Goal: Transaction & Acquisition: Purchase product/service

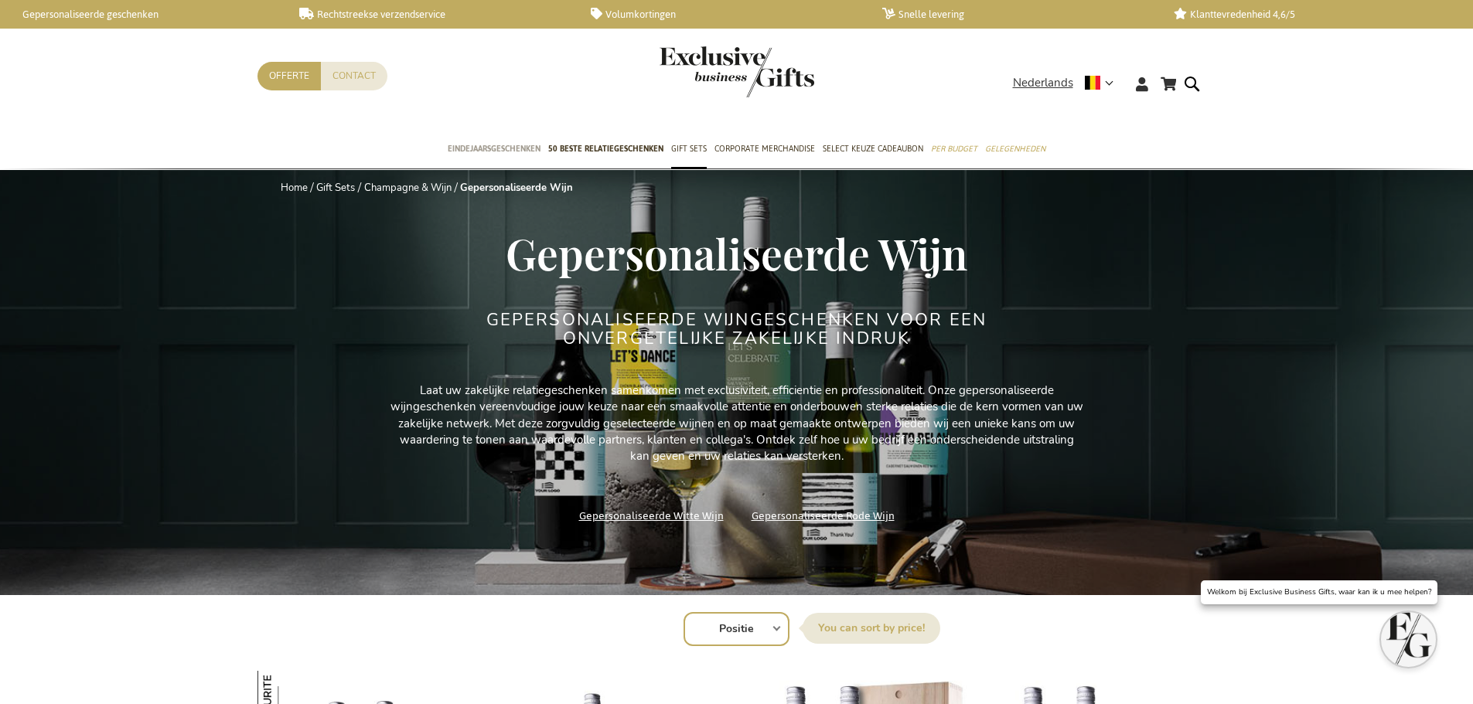
click at [535, 140] on link "Eindejaarsgeschenken" at bounding box center [494, 150] width 93 height 39
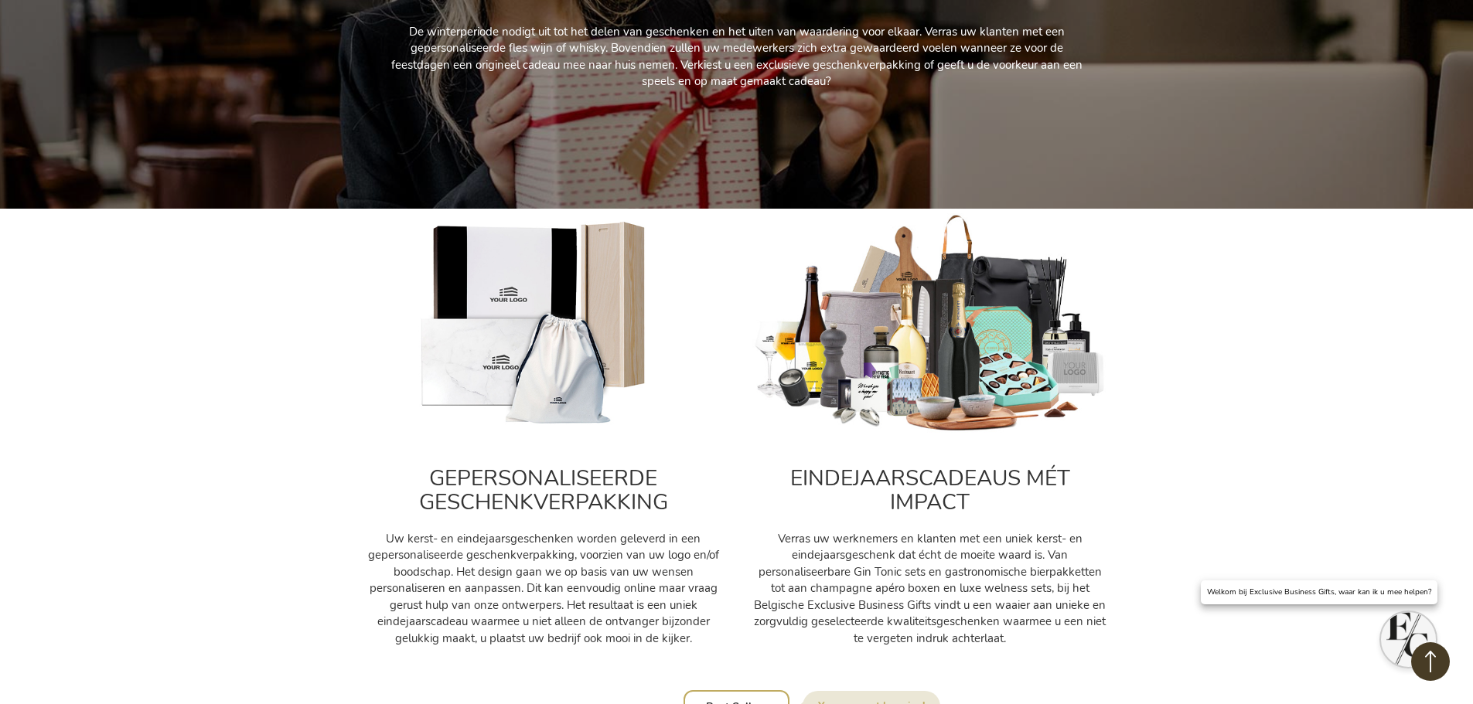
click at [996, 353] on img at bounding box center [930, 324] width 356 height 222
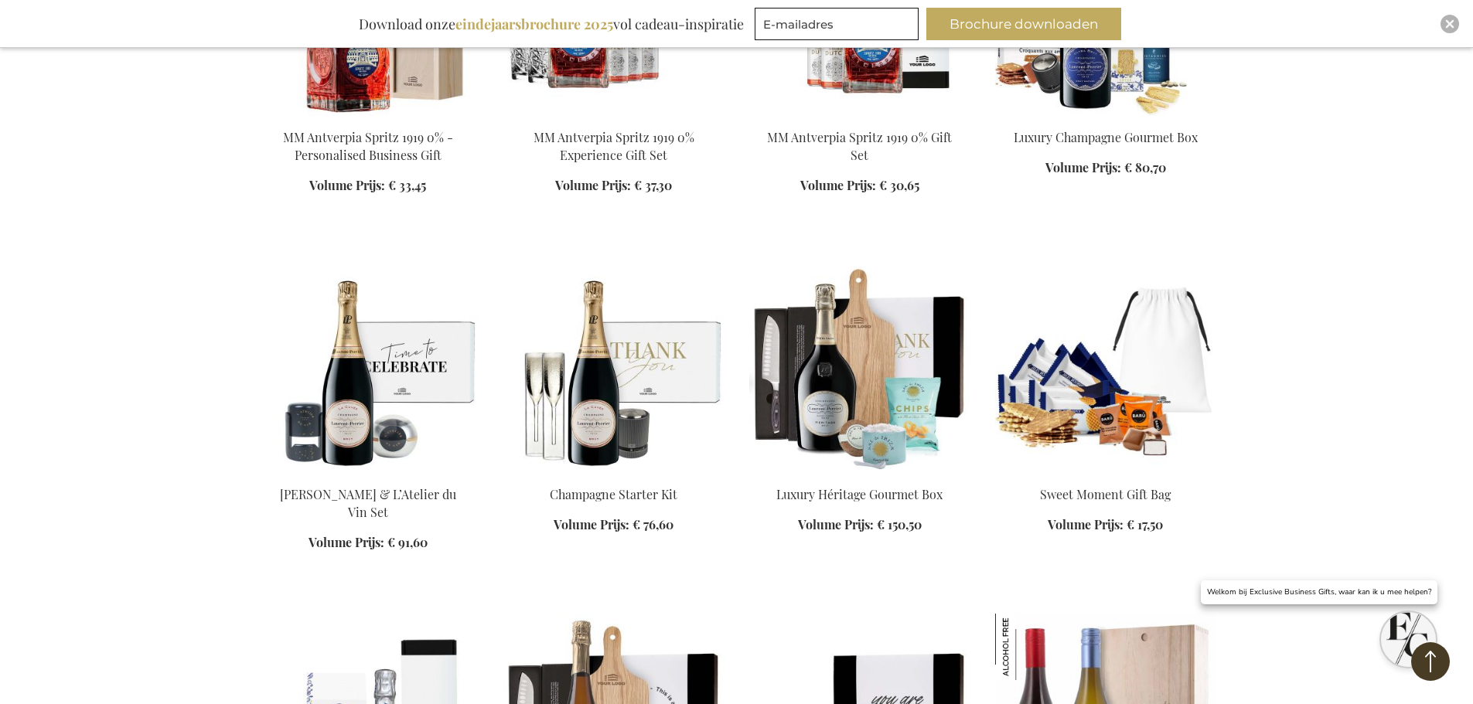
scroll to position [1237, 0]
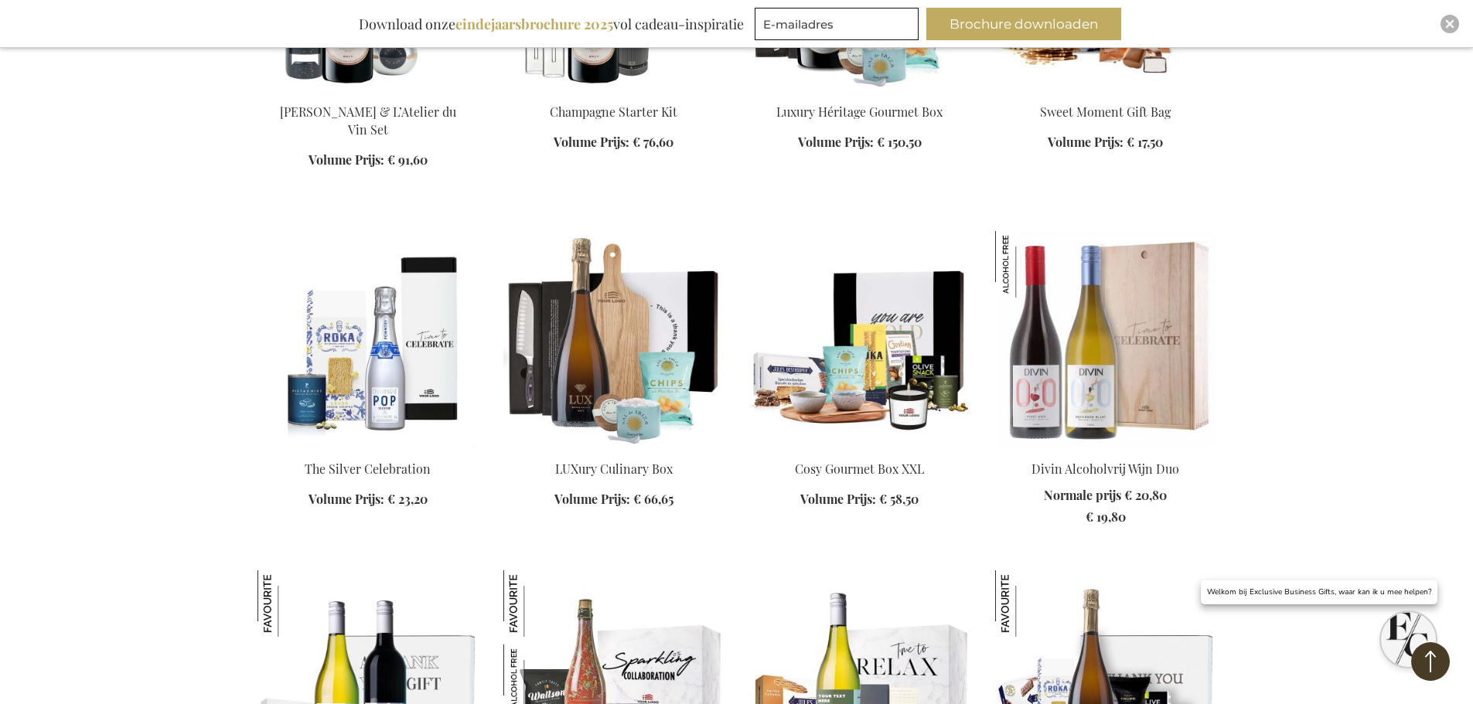
scroll to position [1855, 0]
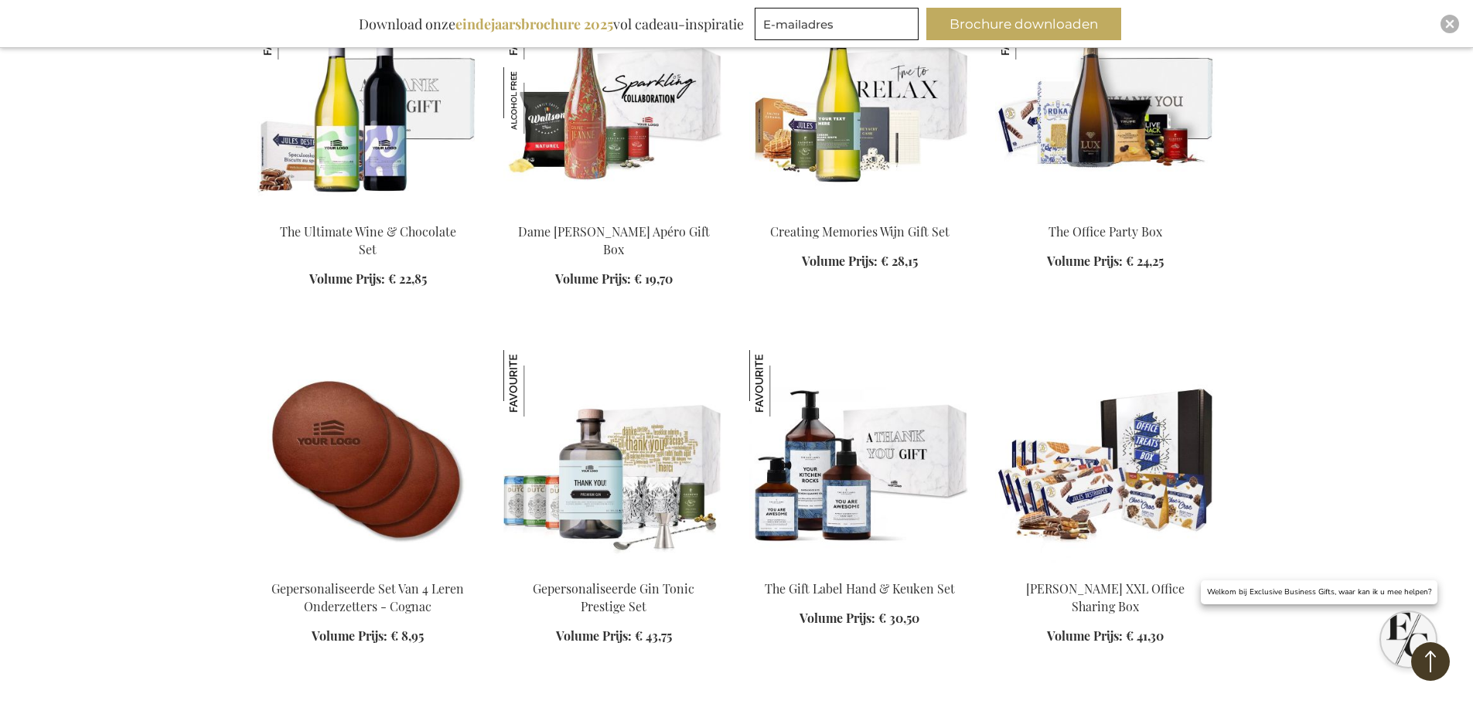
scroll to position [2242, 0]
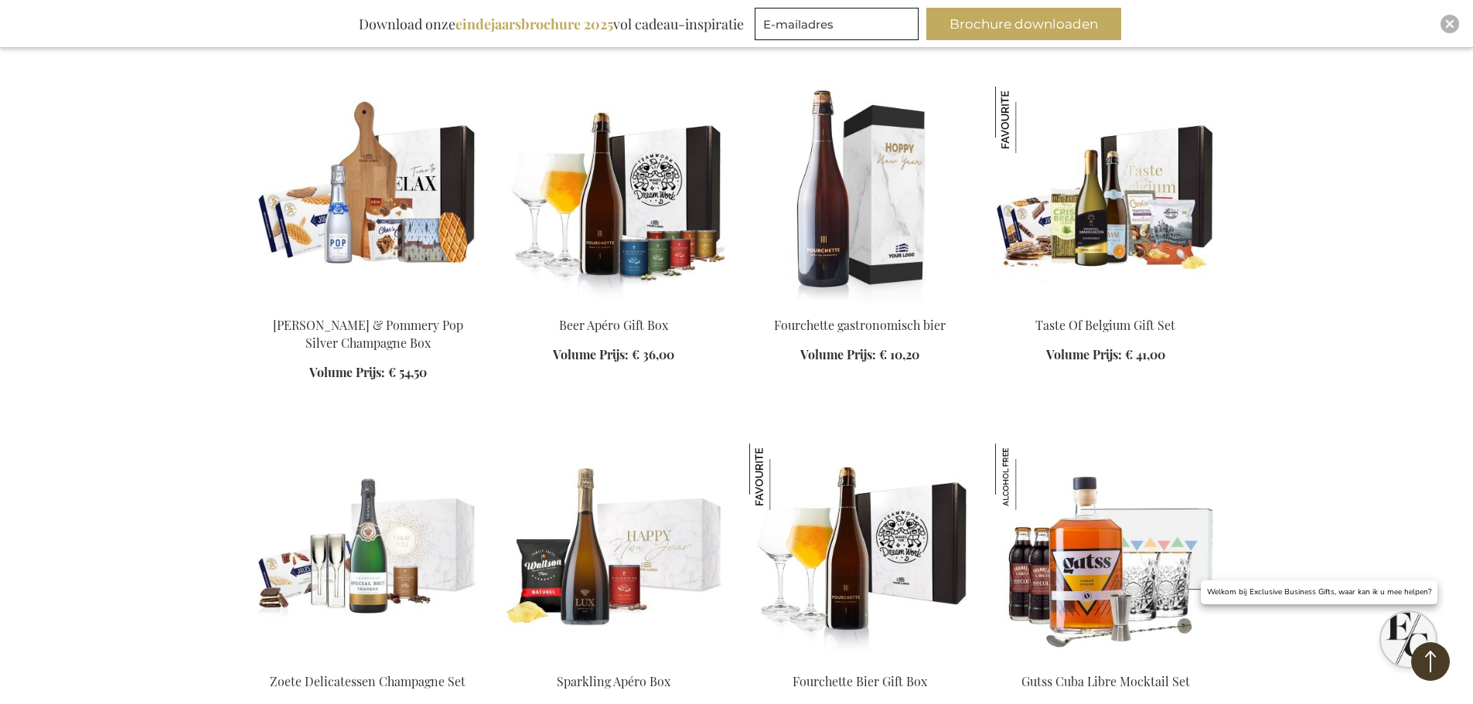
scroll to position [2860, 0]
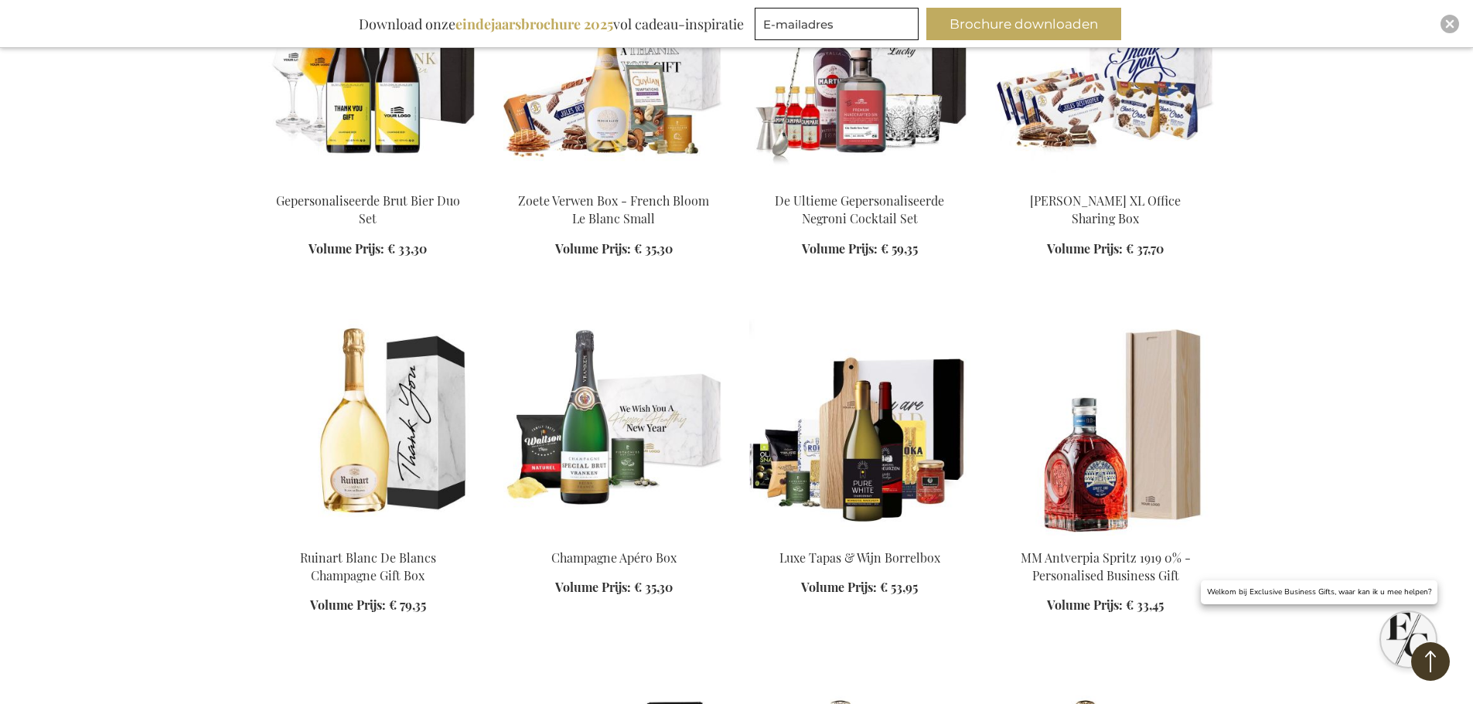
scroll to position [4020, 0]
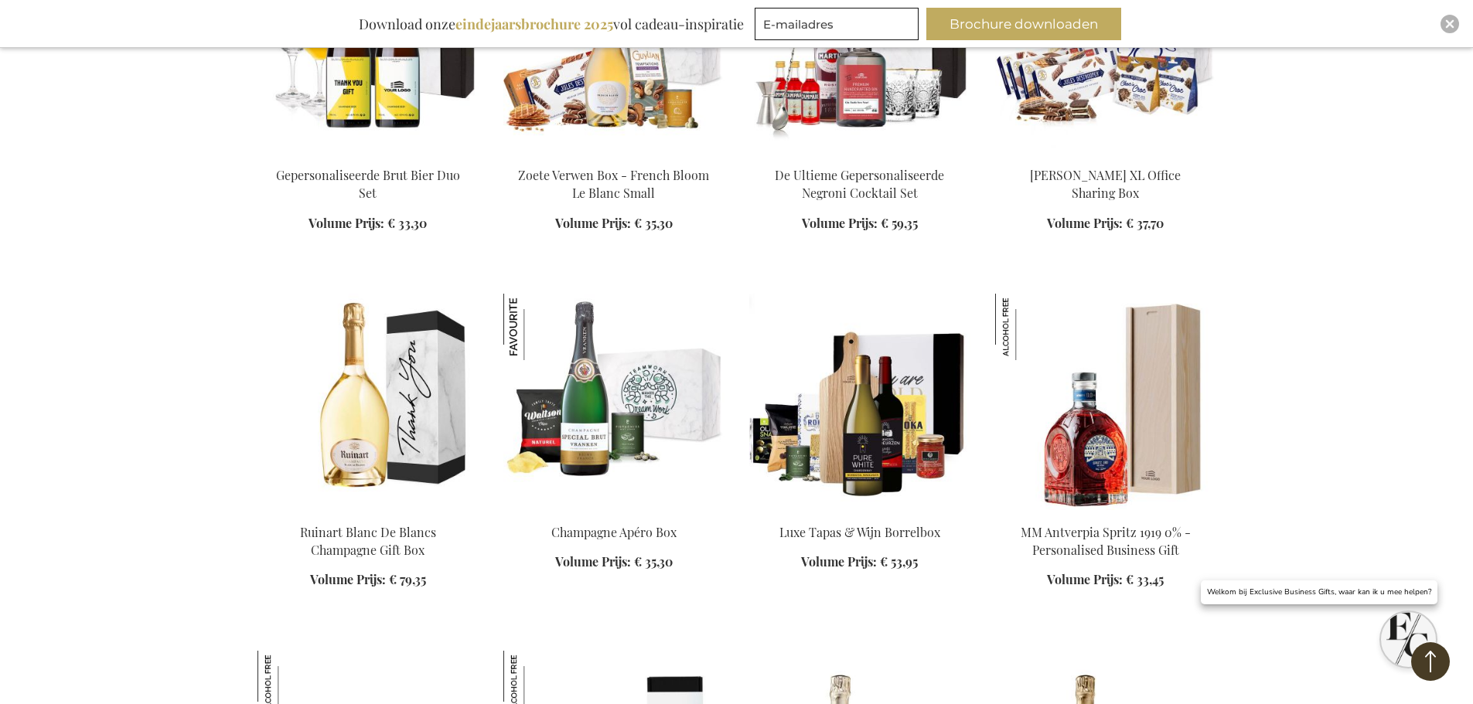
click at [623, 467] on img at bounding box center [613, 402] width 221 height 216
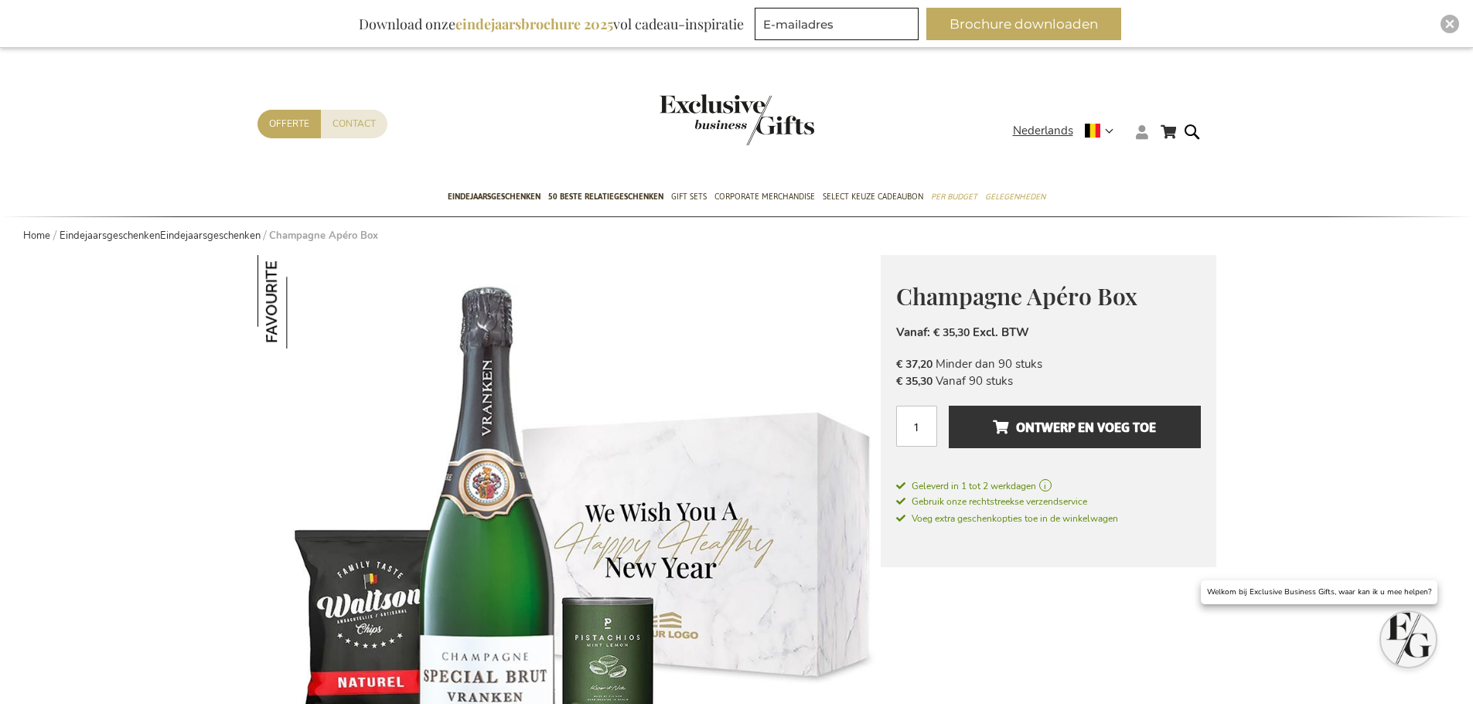
click at [1139, 135] on icon at bounding box center [1142, 132] width 12 height 14
click at [1159, 157] on link "Login" at bounding box center [1151, 163] width 29 height 15
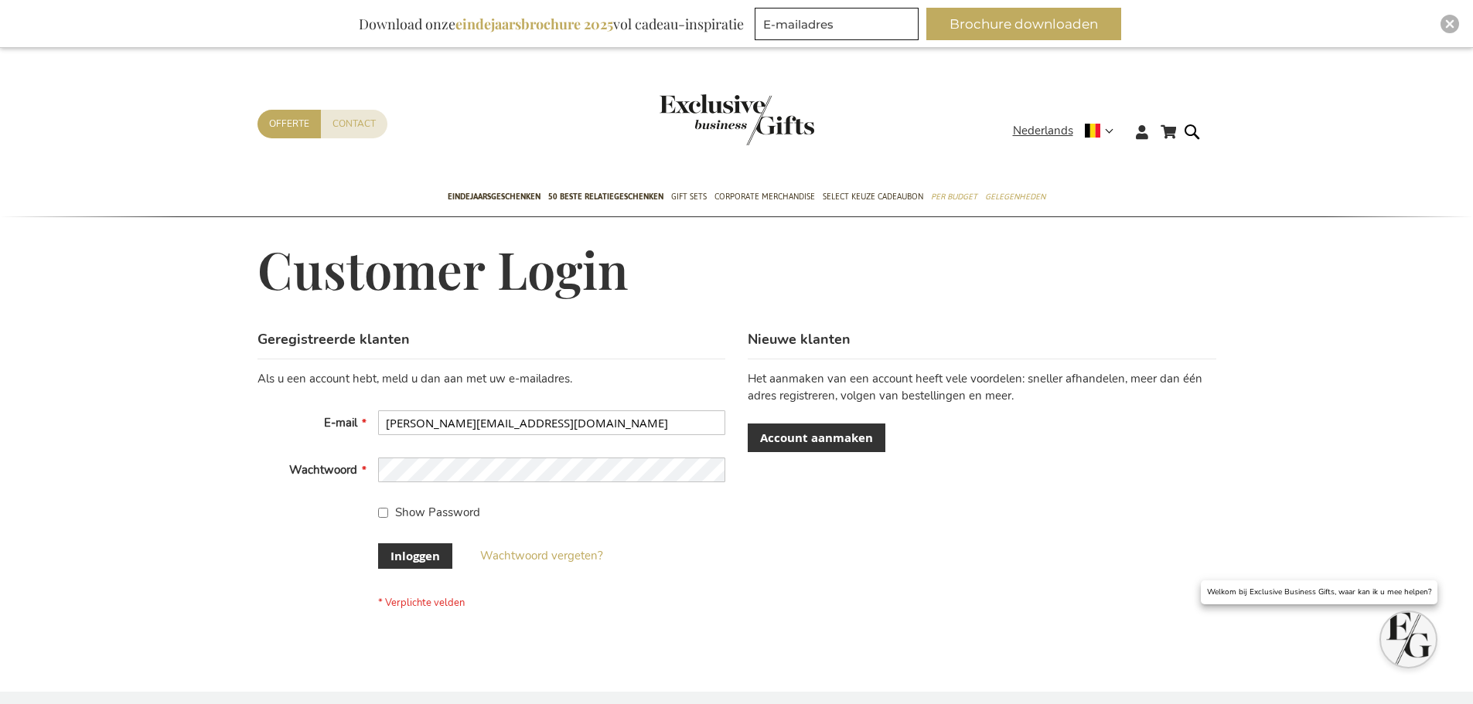
drag, startPoint x: 969, startPoint y: 317, endPoint x: 959, endPoint y: 319, distance: 9.6
click at [969, 317] on div "Customer Login" at bounding box center [736, 286] width 959 height 88
click at [430, 543] on fieldset "Als u een account hebt, meld u dan aan met uw e-mailadres. E-mail Jeroen.vaneve…" at bounding box center [491, 490] width 468 height 239
click at [430, 547] on button "Inloggen" at bounding box center [415, 556] width 74 height 26
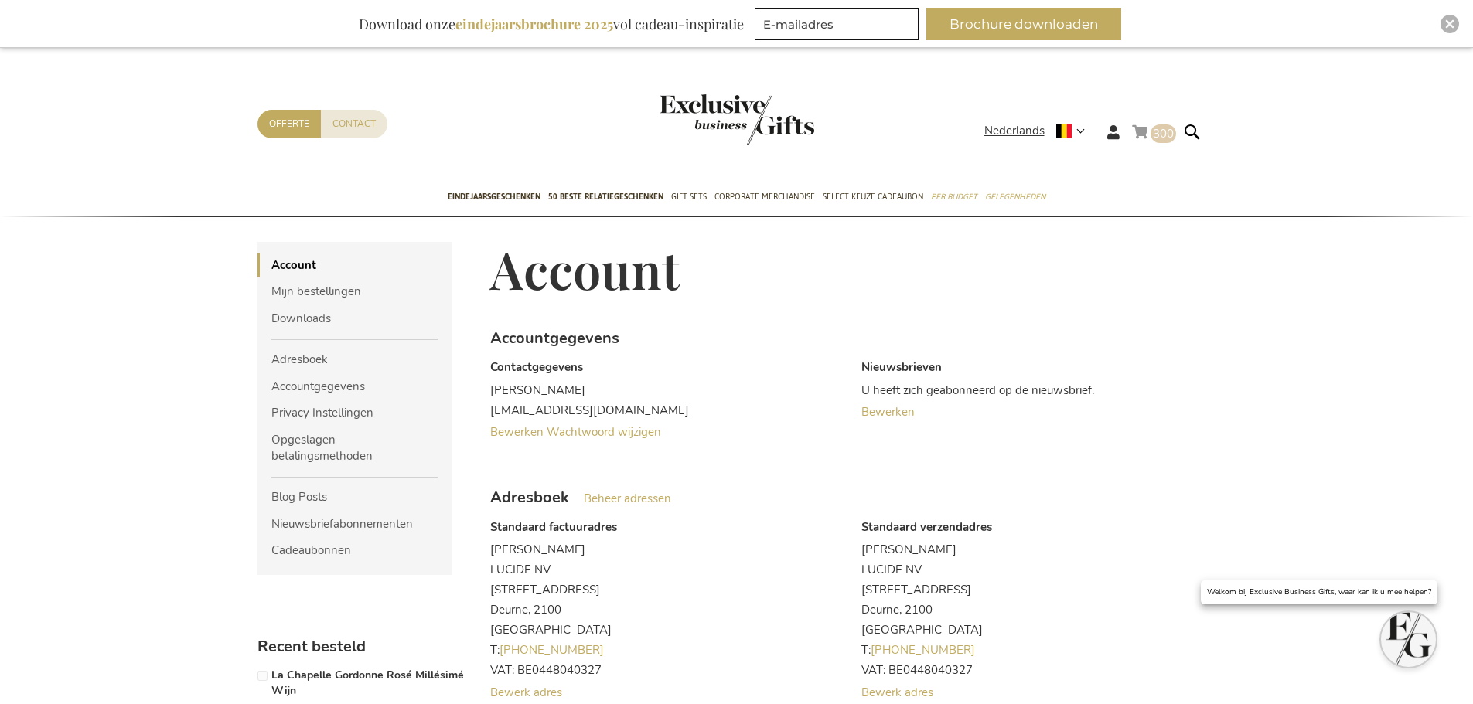
click at [1148, 131] on link "Winkelwagen 300 300 items" at bounding box center [1154, 135] width 44 height 26
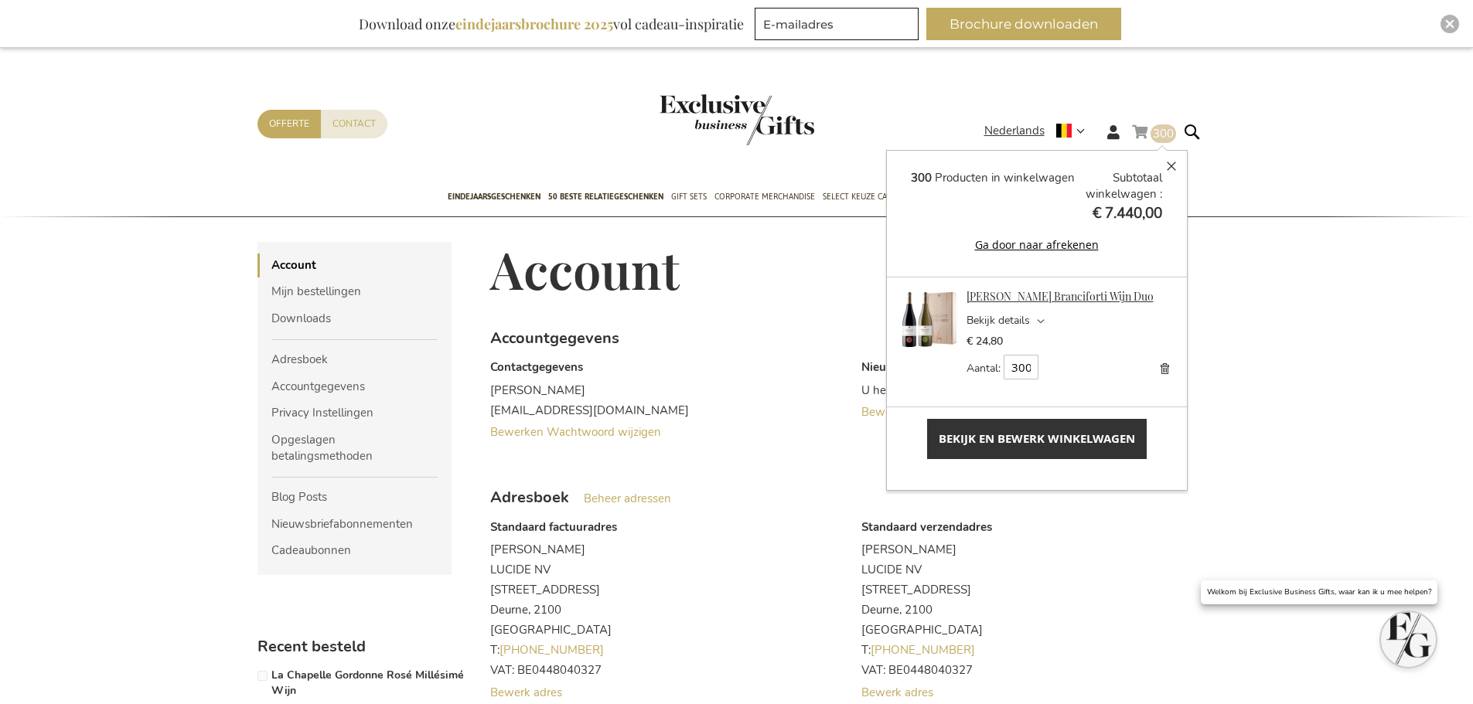
click at [1092, 291] on link "[PERSON_NAME] Branciforti Wijn Duo" at bounding box center [1059, 296] width 187 height 15
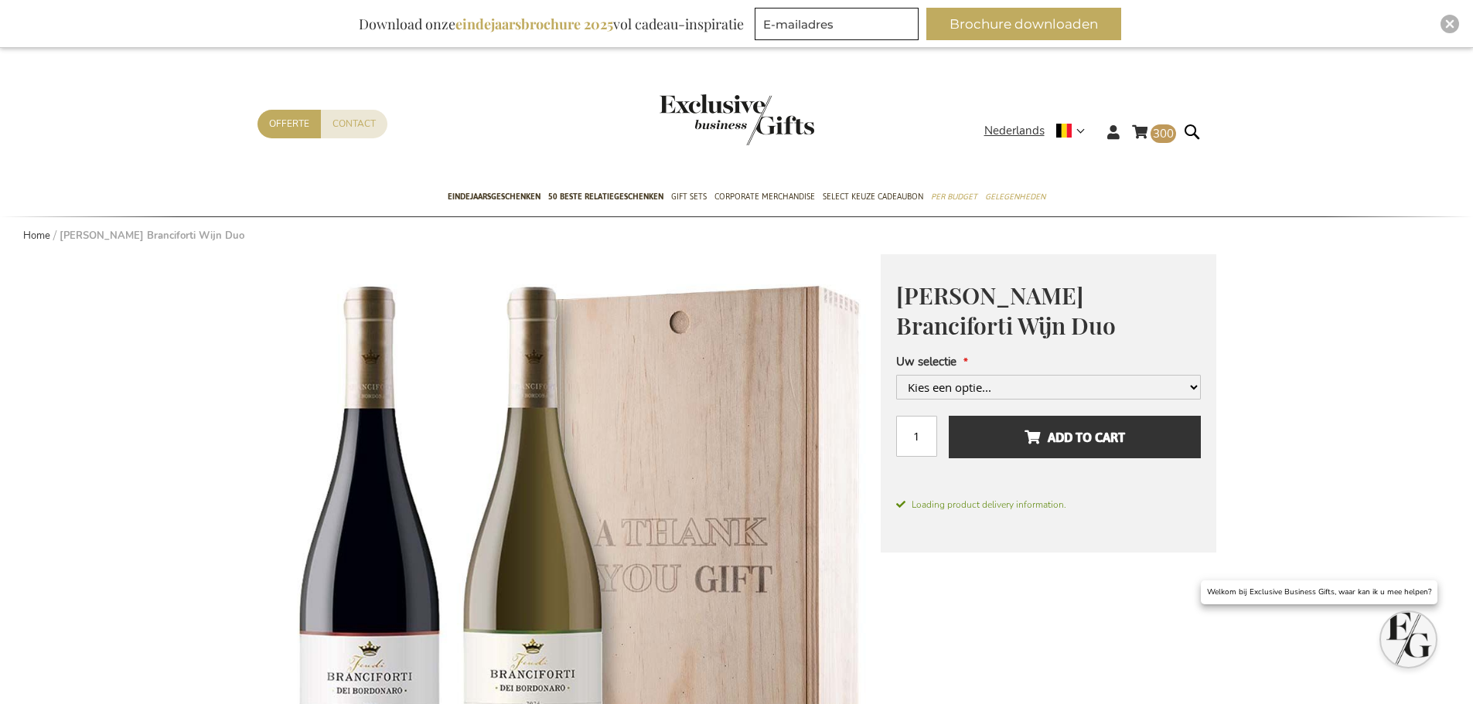
click at [1043, 335] on div "Feudi Bordonaro Branciforti Wijn Duo Normale prijs Vanaf € 19,55 Excl. BTW Uw s…" at bounding box center [1047, 403] width 335 height 298
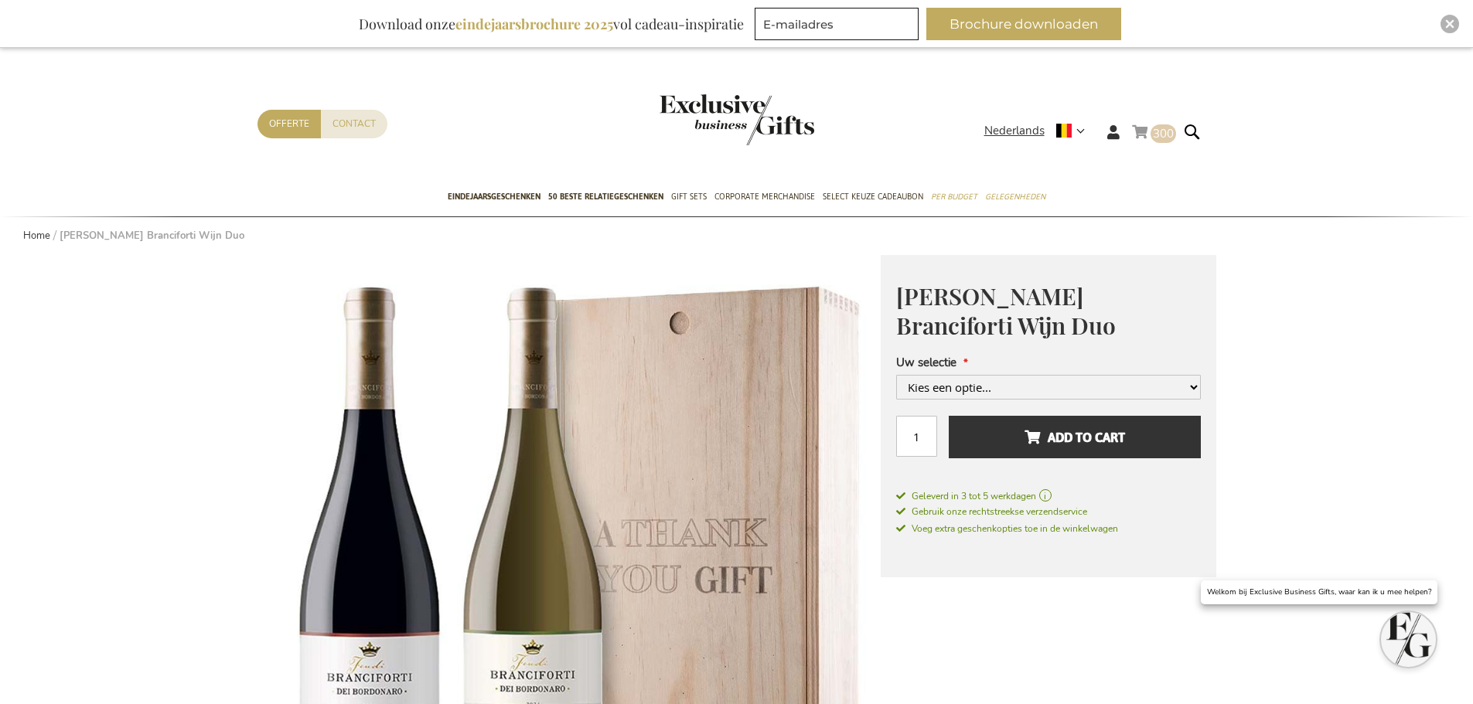
click at [1148, 130] on link "Winkelwagen 300 300 items" at bounding box center [1154, 135] width 44 height 26
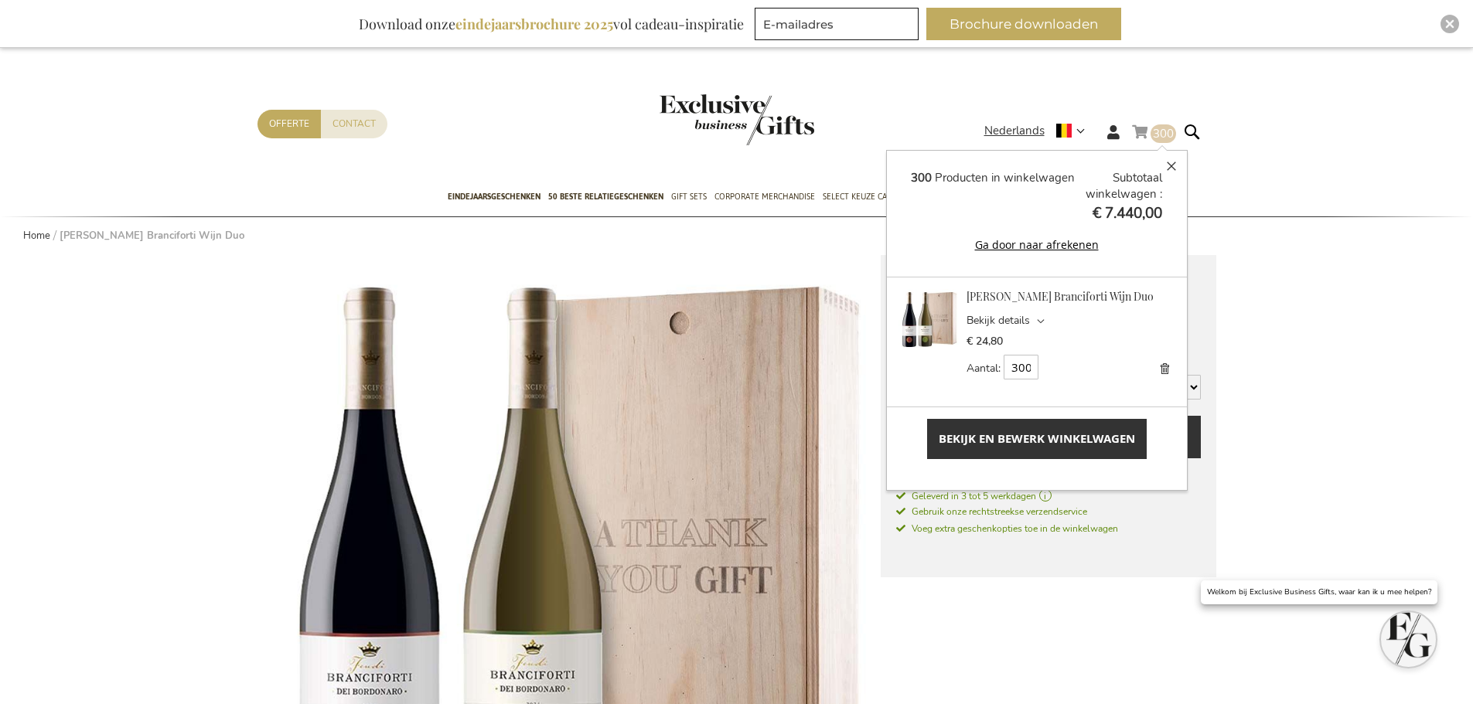
click at [986, 435] on span "Bekijk en bewerk winkelwagen" at bounding box center [1036, 439] width 196 height 16
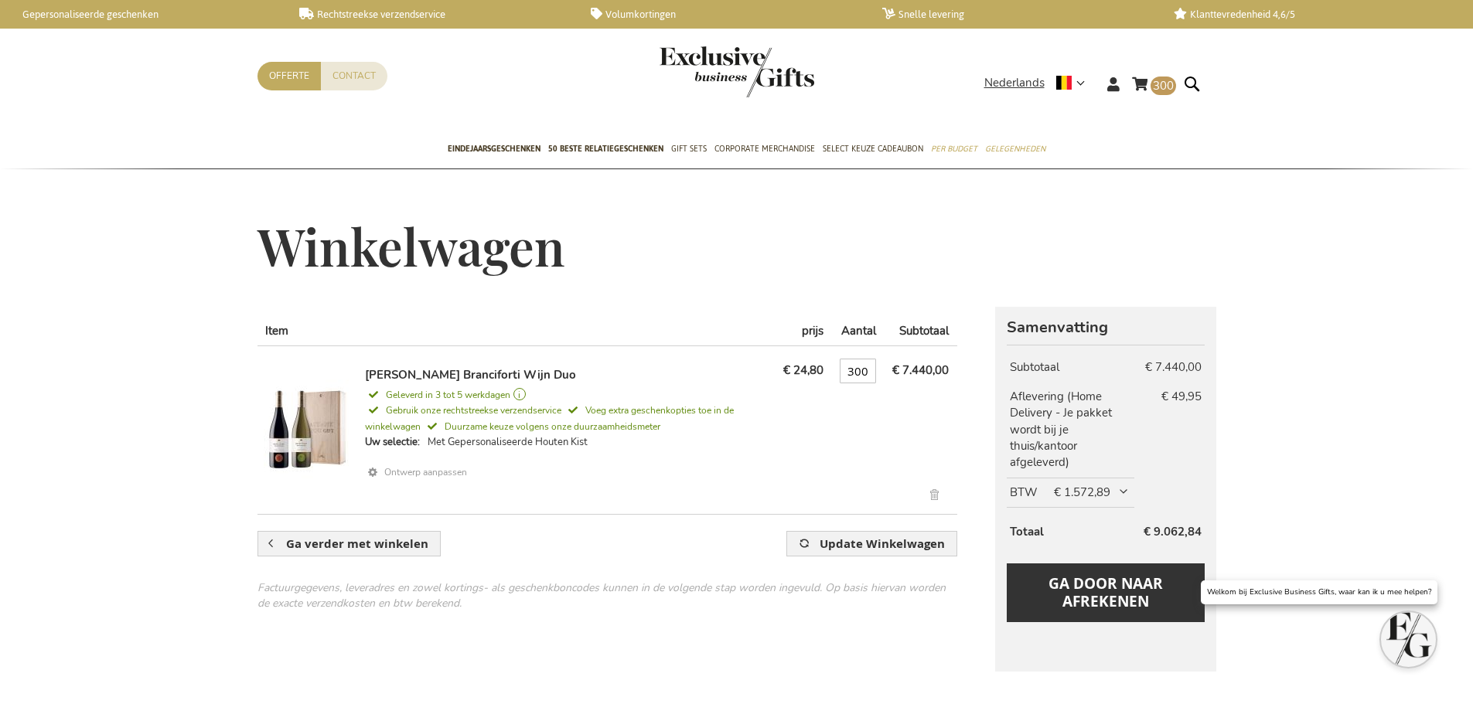
click at [418, 474] on link "Ontwerp aanpassen" at bounding box center [567, 473] width 404 height 22
